Goal: Task Accomplishment & Management: Use online tool/utility

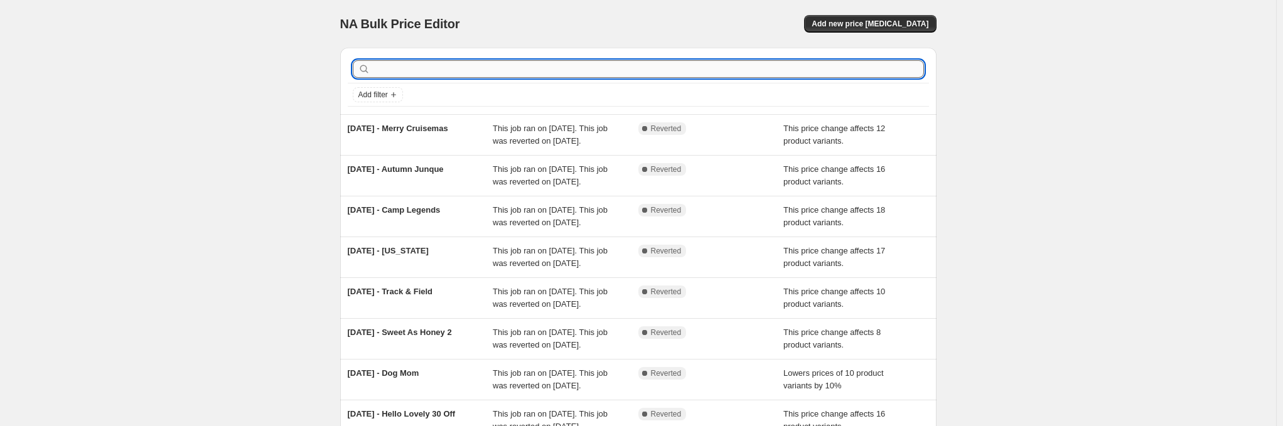
click at [444, 64] on input "text" at bounding box center [648, 69] width 551 height 18
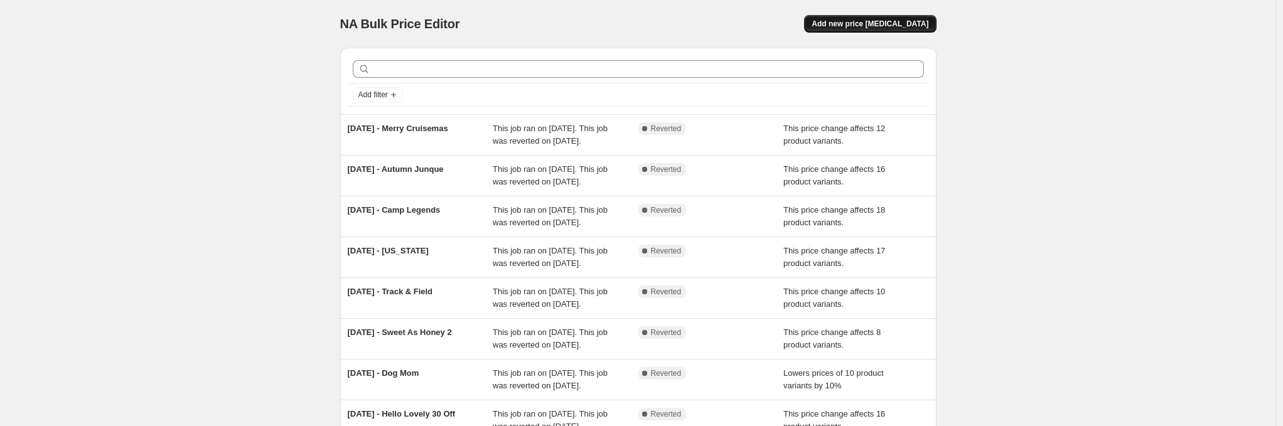
click at [928, 21] on span "Add new price change job" at bounding box center [870, 24] width 117 height 10
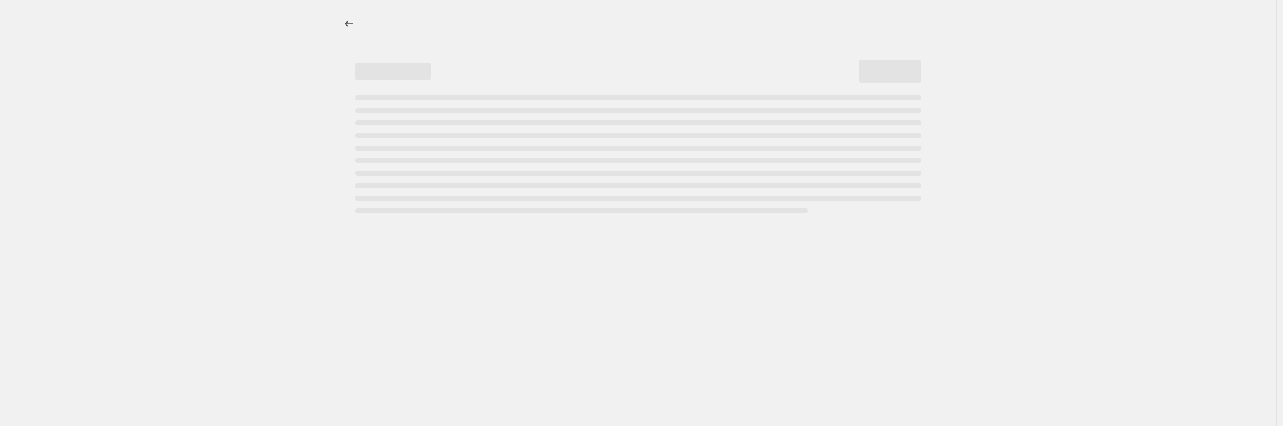
select select "percentage"
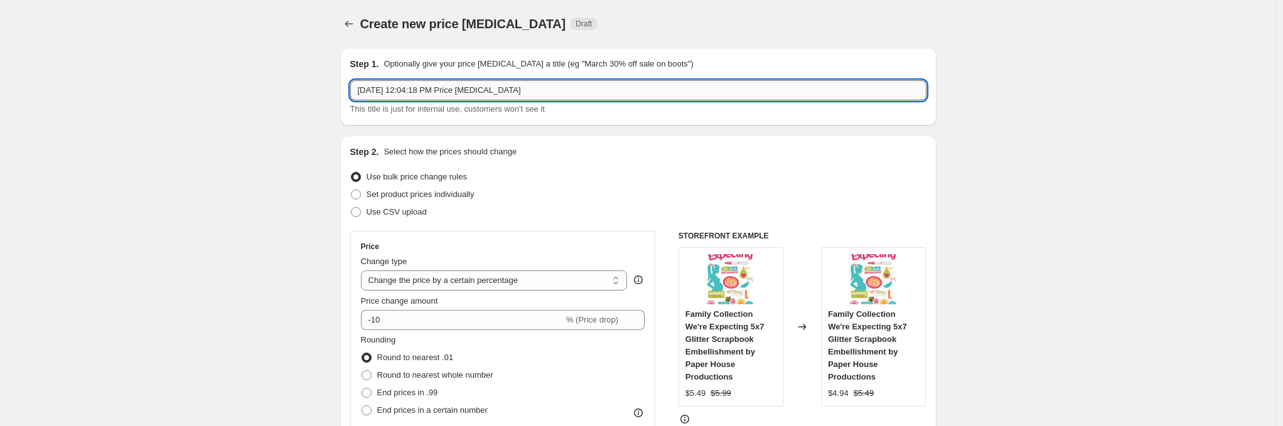
click at [475, 91] on input "Oct 7, 2025, 12:04:18 PM Price change job" at bounding box center [638, 90] width 576 height 20
type input "Oct 7, 2025, 12:04:18e change job"
type input "Baby's First Christmas"
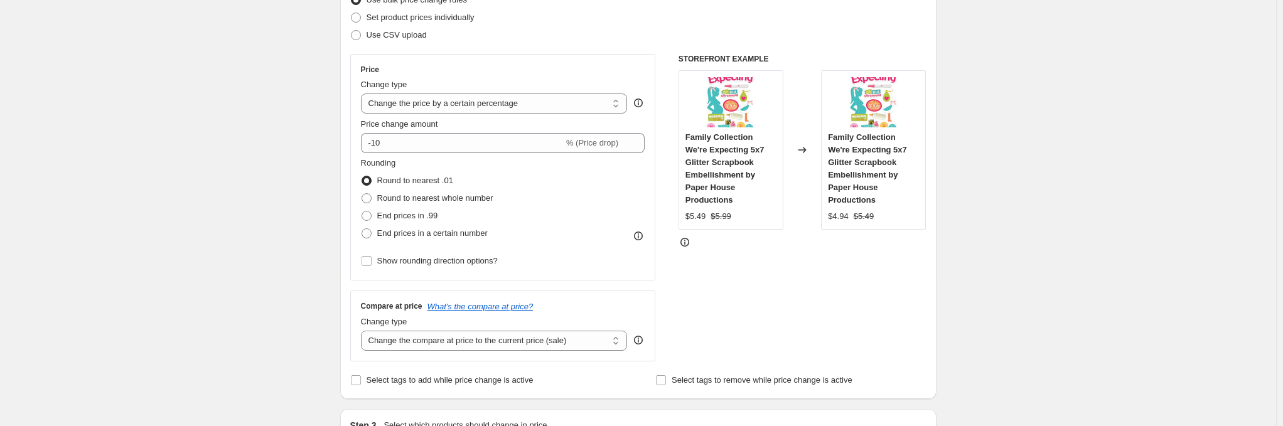
scroll to position [188, 0]
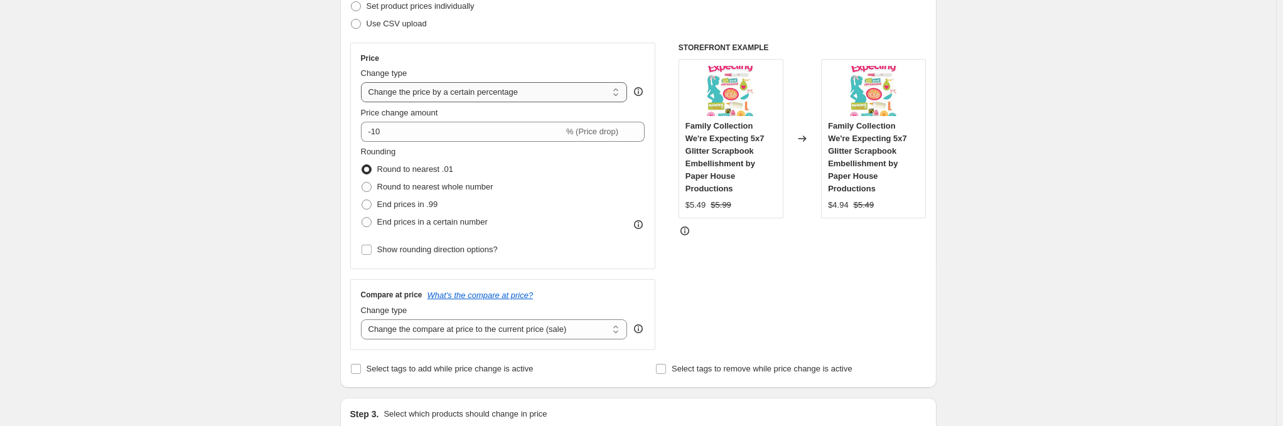
click at [539, 90] on select "Change the price to a certain amount Change the price by a certain amount Chang…" at bounding box center [494, 92] width 267 height 20
select select "bcap"
click at [363, 82] on select "Change the price to a certain amount Change the price by a certain amount Chang…" at bounding box center [494, 92] width 267 height 20
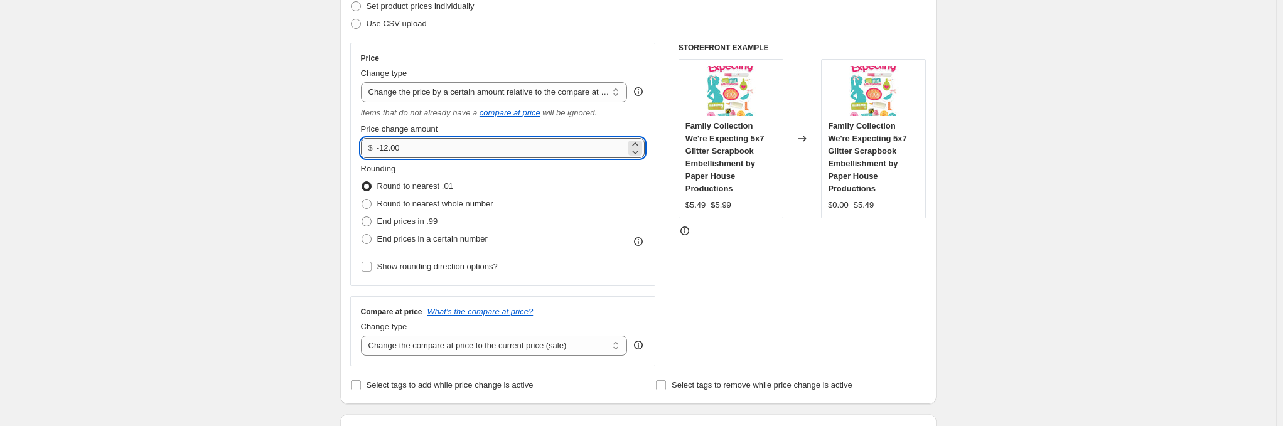
click at [534, 151] on input "-12.00" at bounding box center [501, 148] width 249 height 20
drag, startPoint x: 534, startPoint y: 151, endPoint x: 212, endPoint y: 159, distance: 321.5
type input "10.00"
click at [512, 95] on select "Change the price to a certain amount Change the price by a certain amount Chang…" at bounding box center [494, 92] width 267 height 20
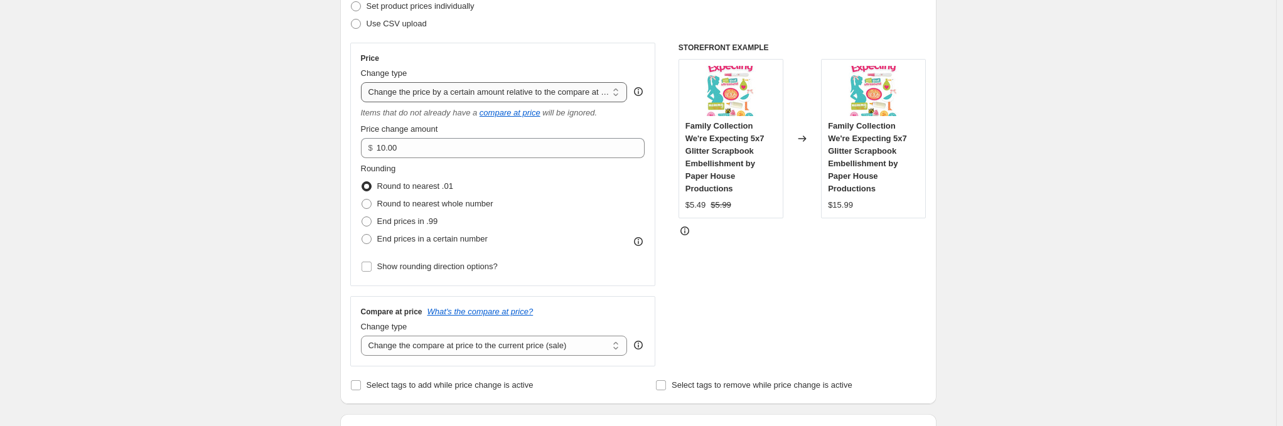
select select "pcap"
click at [363, 82] on select "Change the price to a certain amount Change the price by a certain amount Chang…" at bounding box center [494, 92] width 267 height 20
type input "-20"
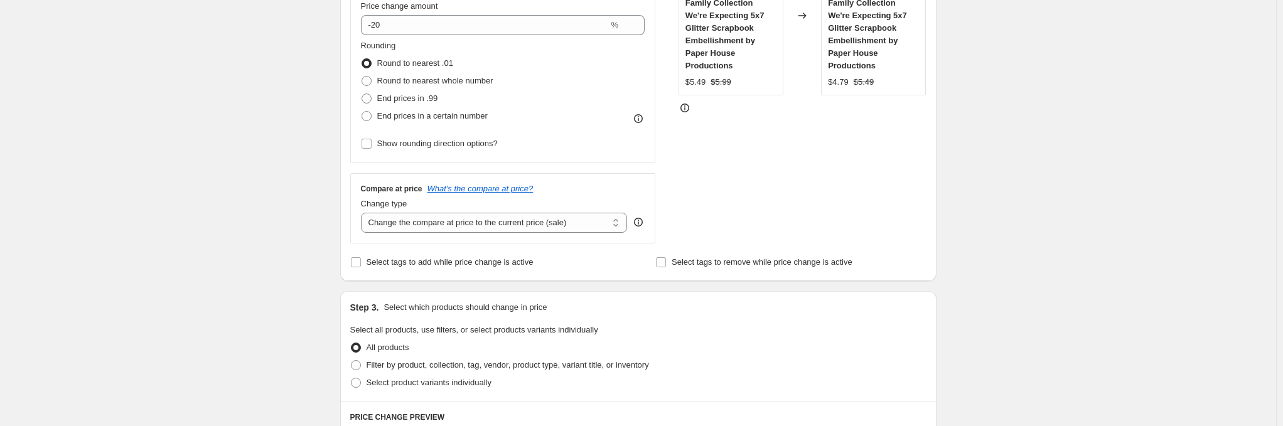
scroll to position [314, 0]
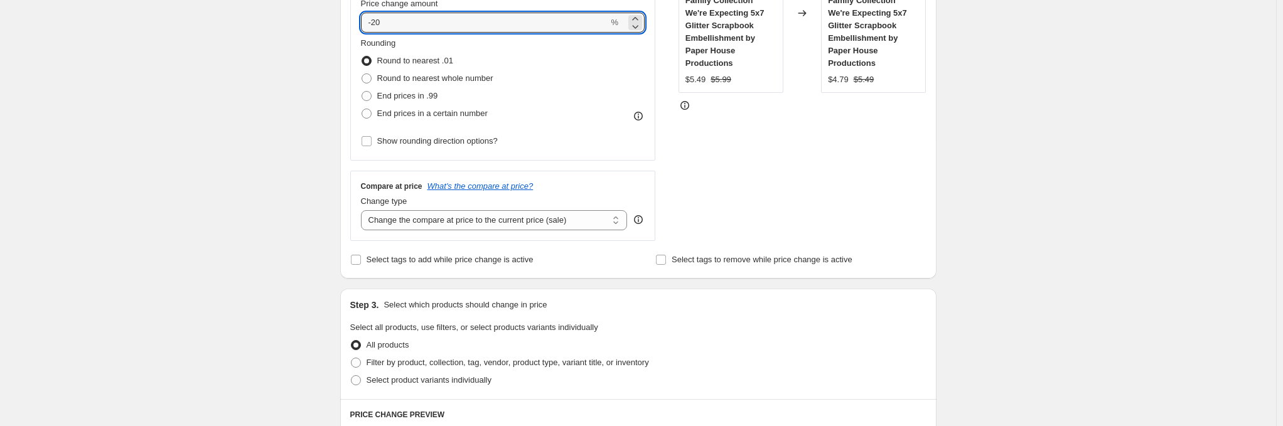
drag, startPoint x: 417, startPoint y: 24, endPoint x: 97, endPoint y: 45, distance: 320.8
click at [97, 45] on div "Create new price change job. This page is ready Create new price change job Dra…" at bounding box center [638, 344] width 1276 height 1316
type input "-10"
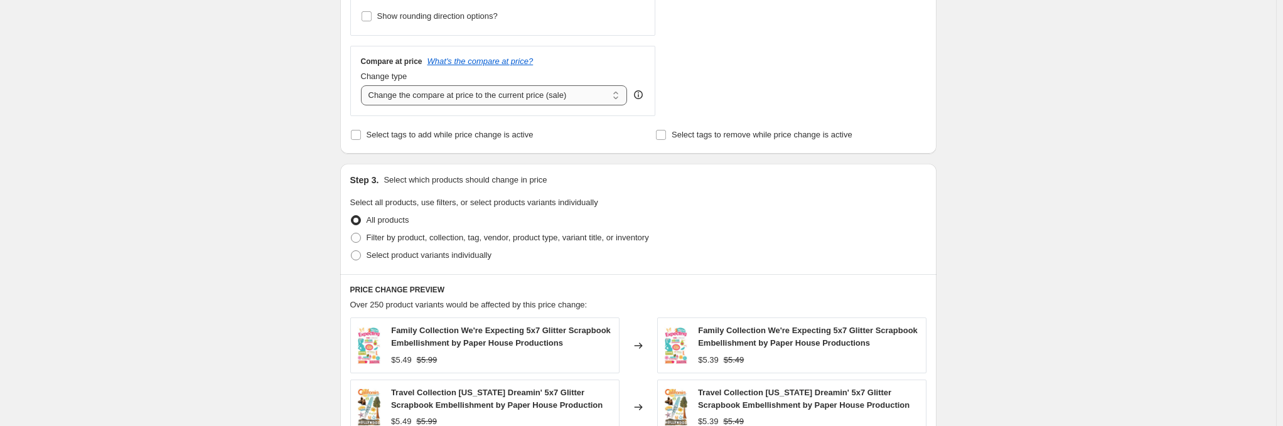
scroll to position [439, 0]
click at [454, 92] on select "Change the compare at price to the current price (sale) Change the compare at p…" at bounding box center [494, 95] width 267 height 20
select select "no_change"
click at [363, 85] on select "Change the compare at price to the current price (sale) Change the compare at p…" at bounding box center [494, 95] width 267 height 20
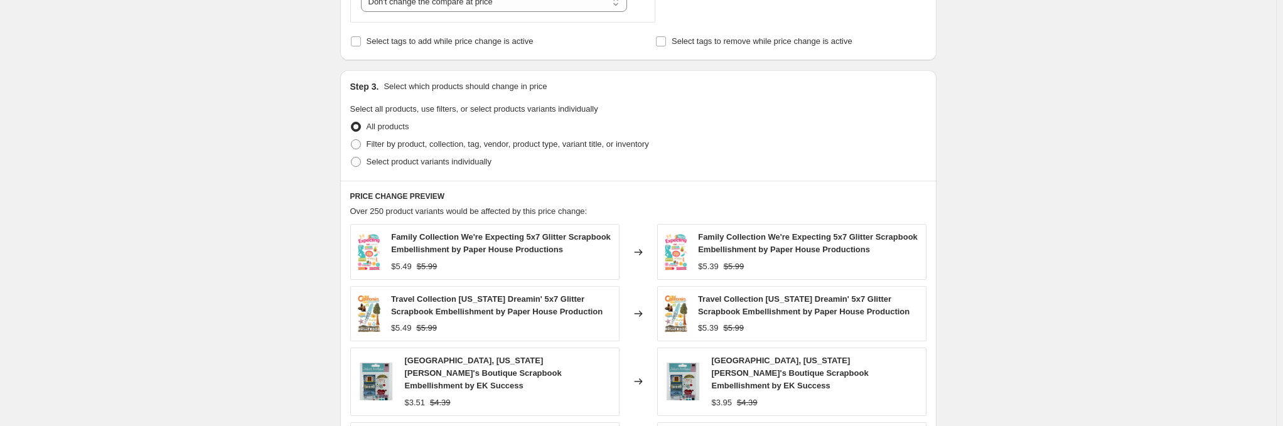
scroll to position [565, 0]
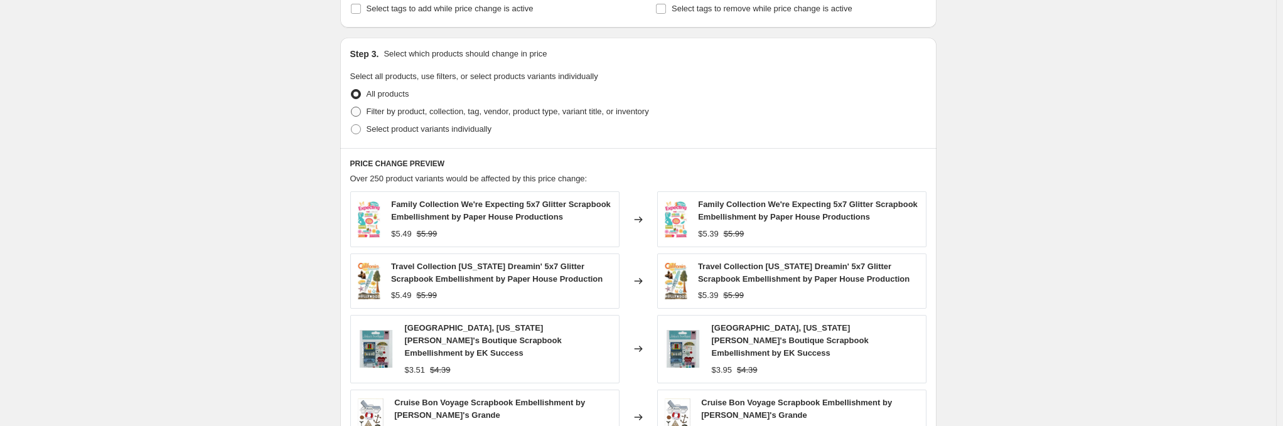
click at [389, 114] on span "Filter by product, collection, tag, vendor, product type, variant title, or inv…" at bounding box center [508, 111] width 282 height 9
click at [352, 107] on input "Filter by product, collection, tag, vendor, product type, variant title, or inv…" at bounding box center [351, 107] width 1 height 1
radio input "true"
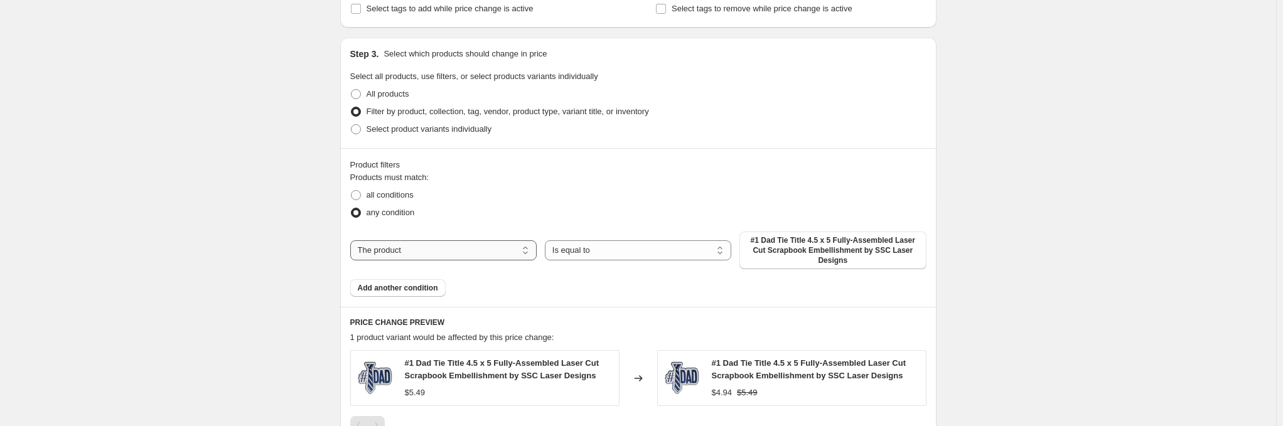
click at [468, 248] on select "The product The product's collection The product's tag The product's vendor The…" at bounding box center [443, 250] width 186 height 20
select select "tag"
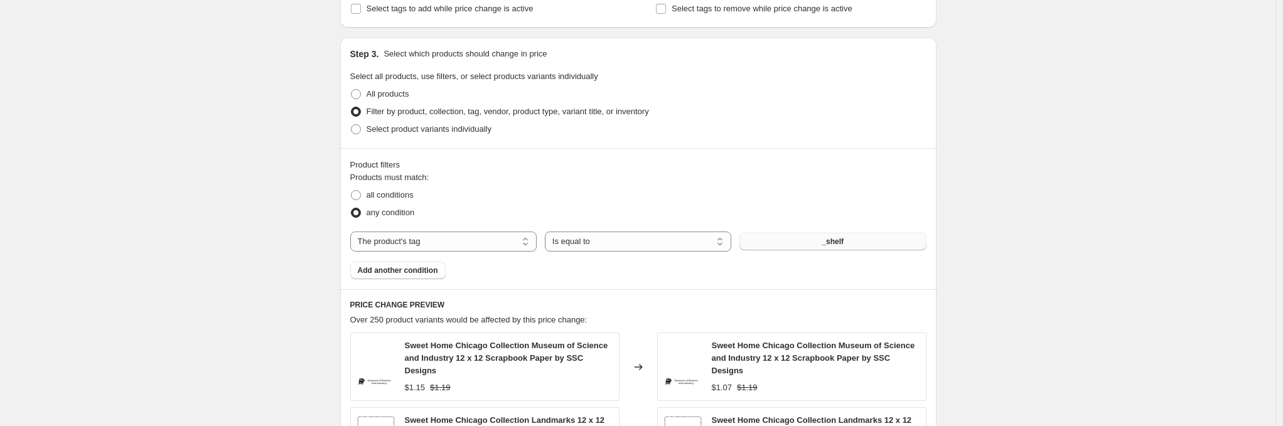
click at [800, 242] on button "_shelf" at bounding box center [833, 242] width 186 height 18
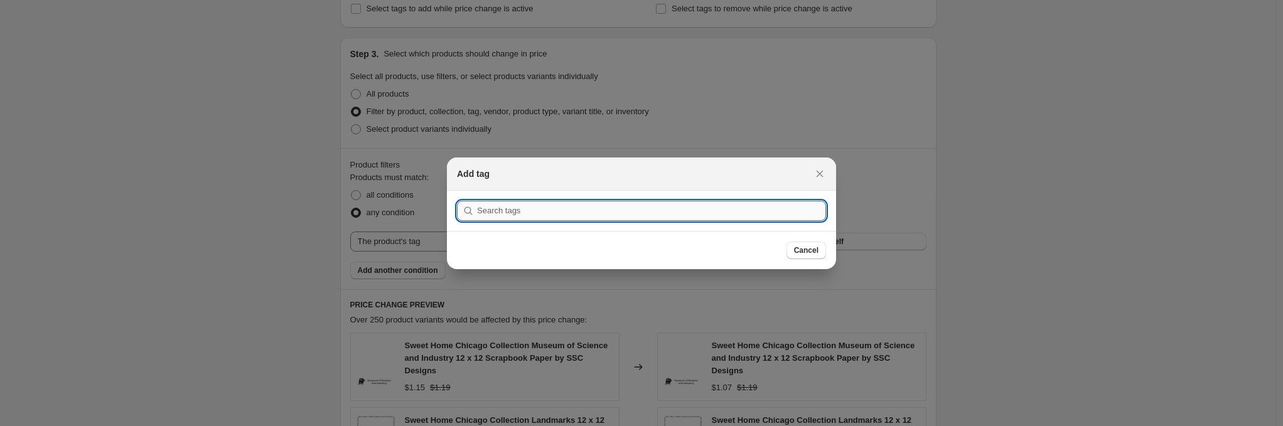
click at [535, 213] on input ":r2f:" at bounding box center [651, 211] width 349 height 20
type input "sscbabysfirstchristmas"
click at [457, 191] on button "Submit" at bounding box center [475, 197] width 36 height 13
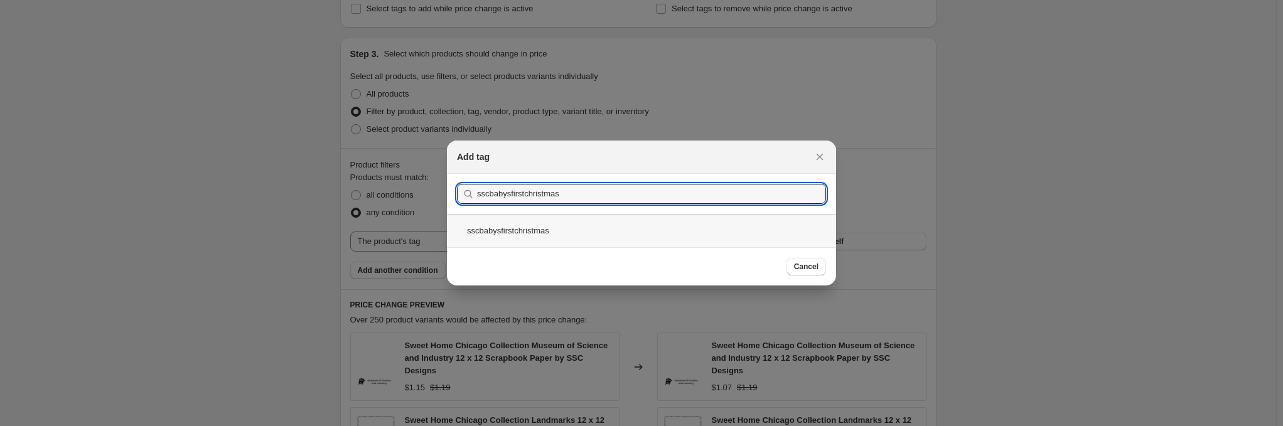
click at [524, 224] on div "sscbabysfirstchristmas" at bounding box center [641, 230] width 389 height 33
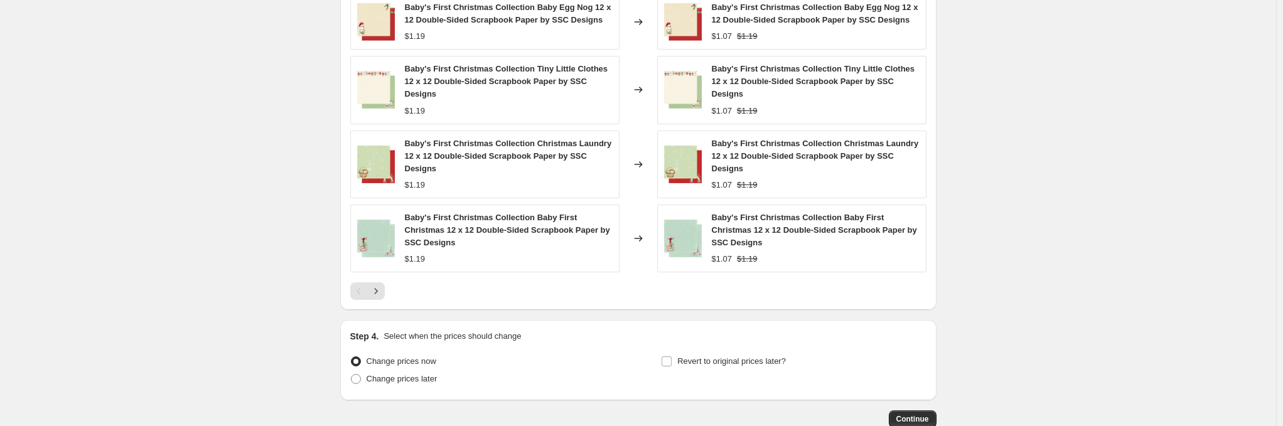
scroll to position [1053, 0]
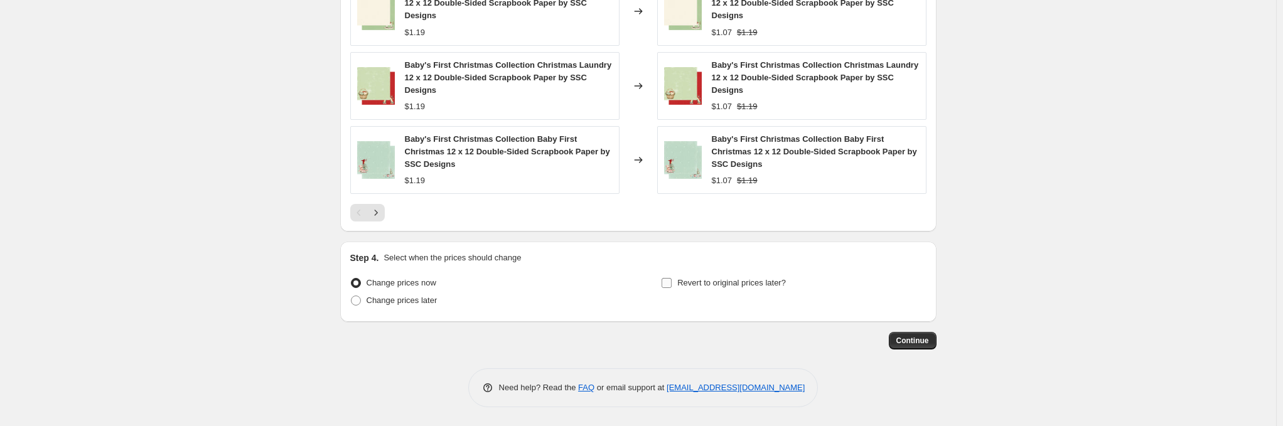
click at [696, 286] on span "Revert to original prices later?" at bounding box center [731, 282] width 109 height 9
click at [672, 286] on input "Revert to original prices later?" at bounding box center [667, 283] width 10 height 10
checkbox input "true"
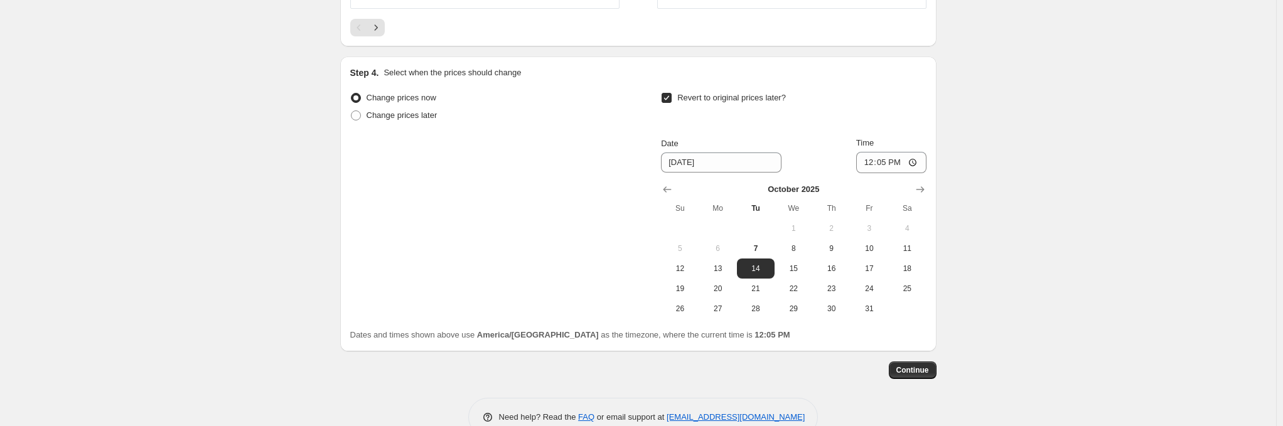
scroll to position [1241, 0]
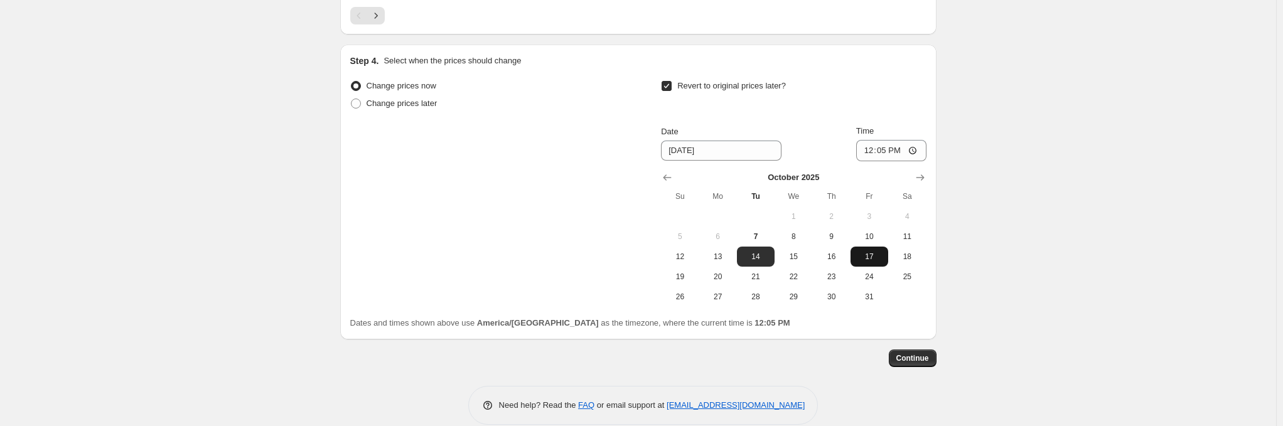
click at [873, 262] on span "17" at bounding box center [870, 257] width 28 height 10
click at [910, 262] on span "18" at bounding box center [907, 257] width 28 height 10
type input "10/18/2025"
click at [915, 363] on span "Continue" at bounding box center [912, 358] width 33 height 10
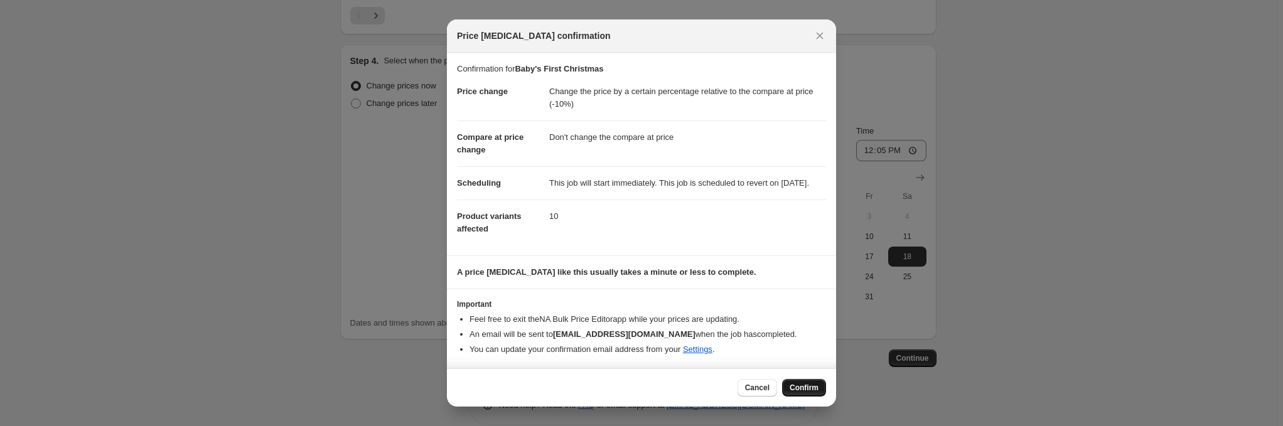
click at [792, 385] on span "Confirm" at bounding box center [804, 388] width 29 height 10
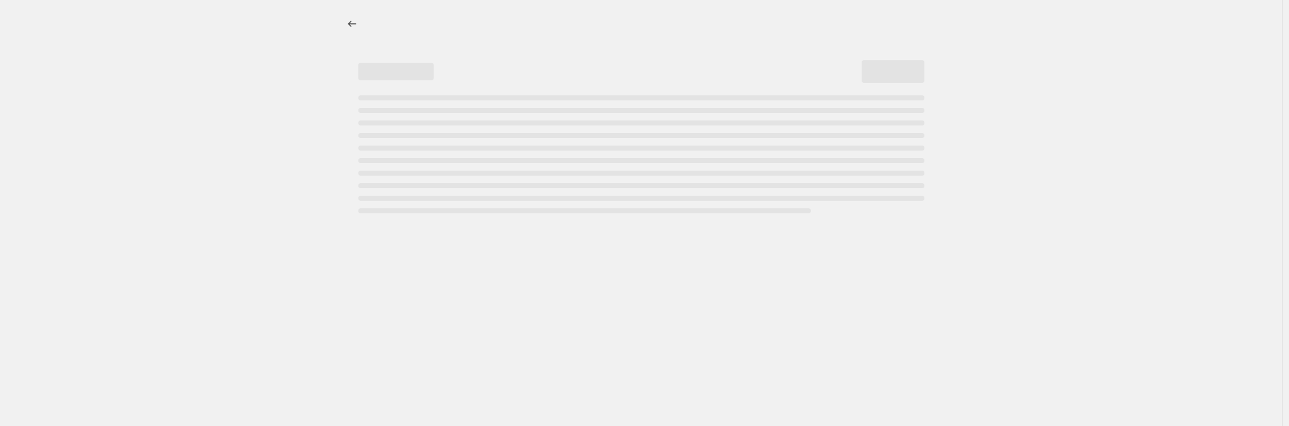
select select "pcap"
select select "no_change"
select select "tag"
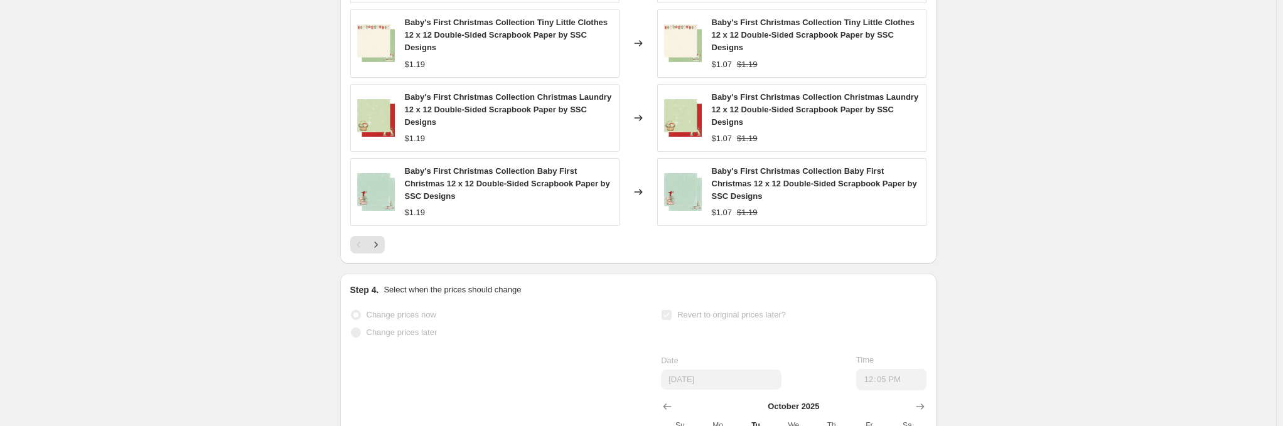
scroll to position [1193, 0]
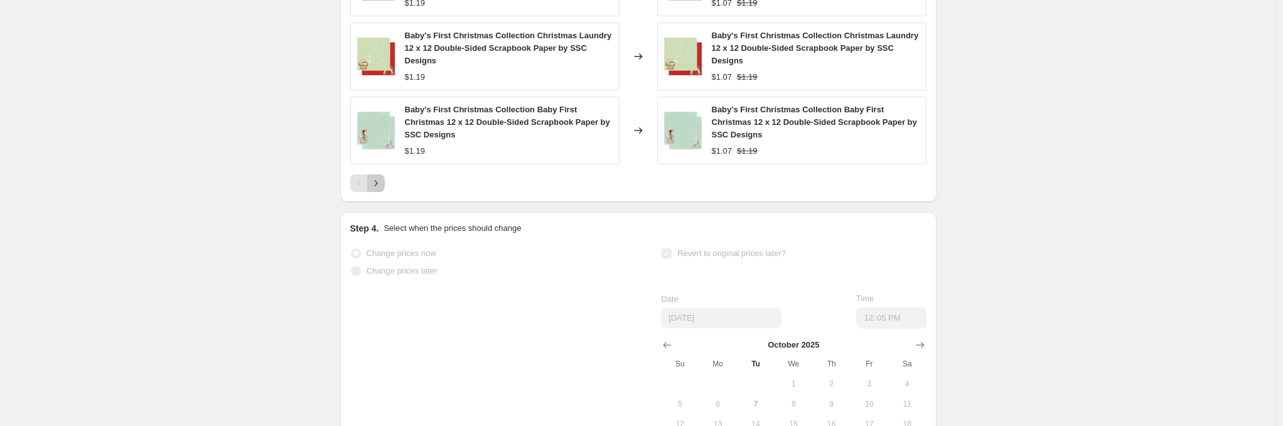
click at [377, 190] on icon "Next" at bounding box center [376, 183] width 13 height 13
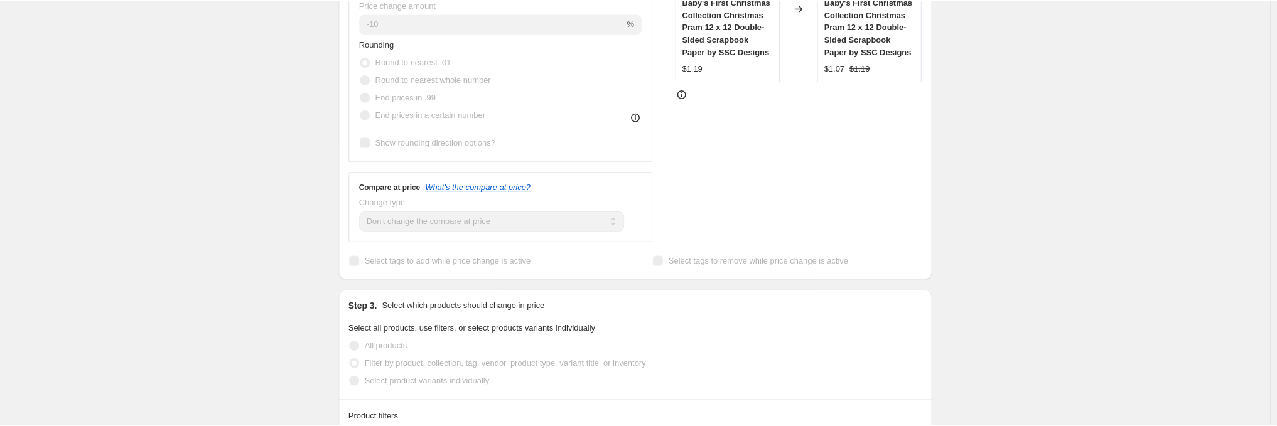
scroll to position [417, 0]
